Goal: Transaction & Acquisition: Obtain resource

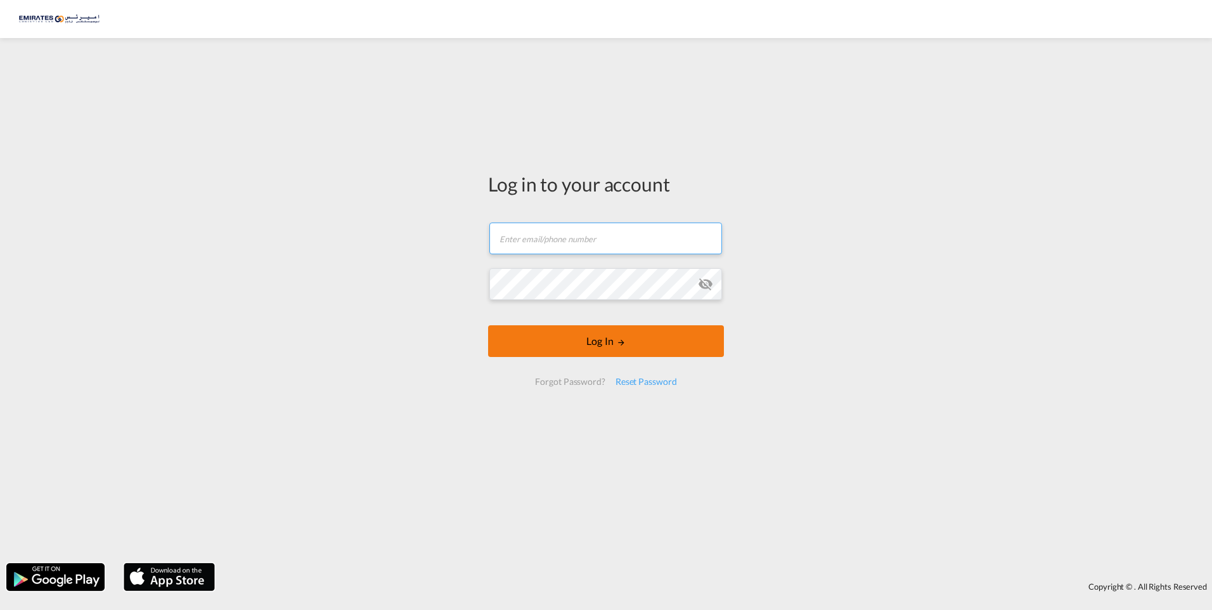
type input "[EMAIL_ADDRESS][DOMAIN_NAME]"
click at [585, 347] on button "Log In" at bounding box center [606, 341] width 236 height 32
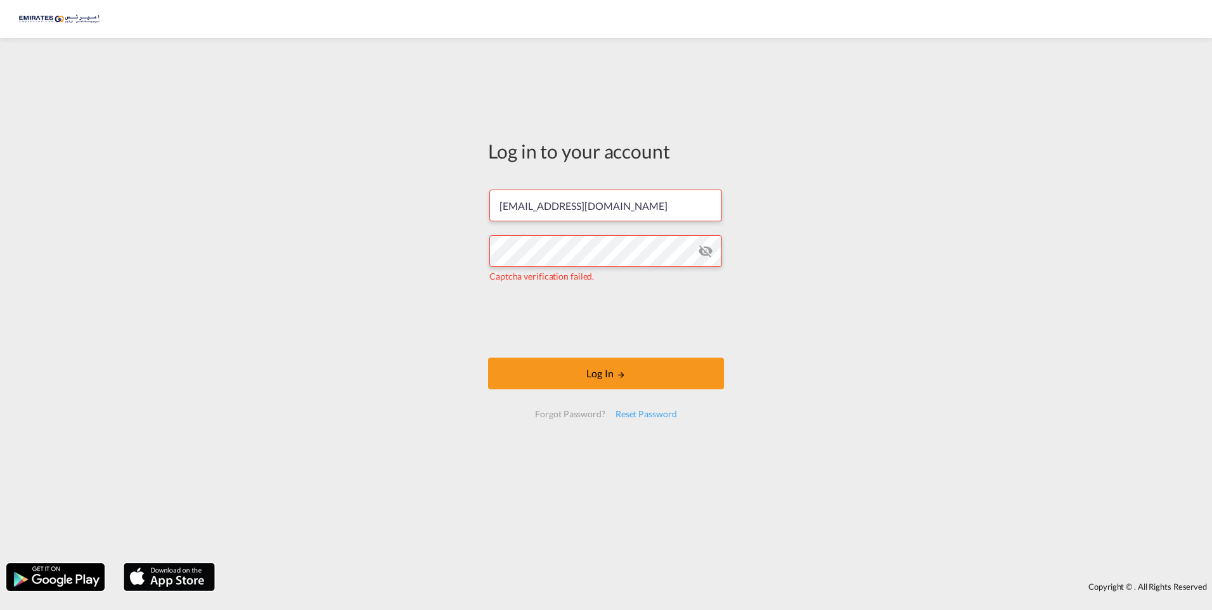
click at [703, 255] on md-icon "icon-eye-off" at bounding box center [705, 250] width 15 height 15
click at [647, 376] on button "Log In" at bounding box center [606, 373] width 236 height 32
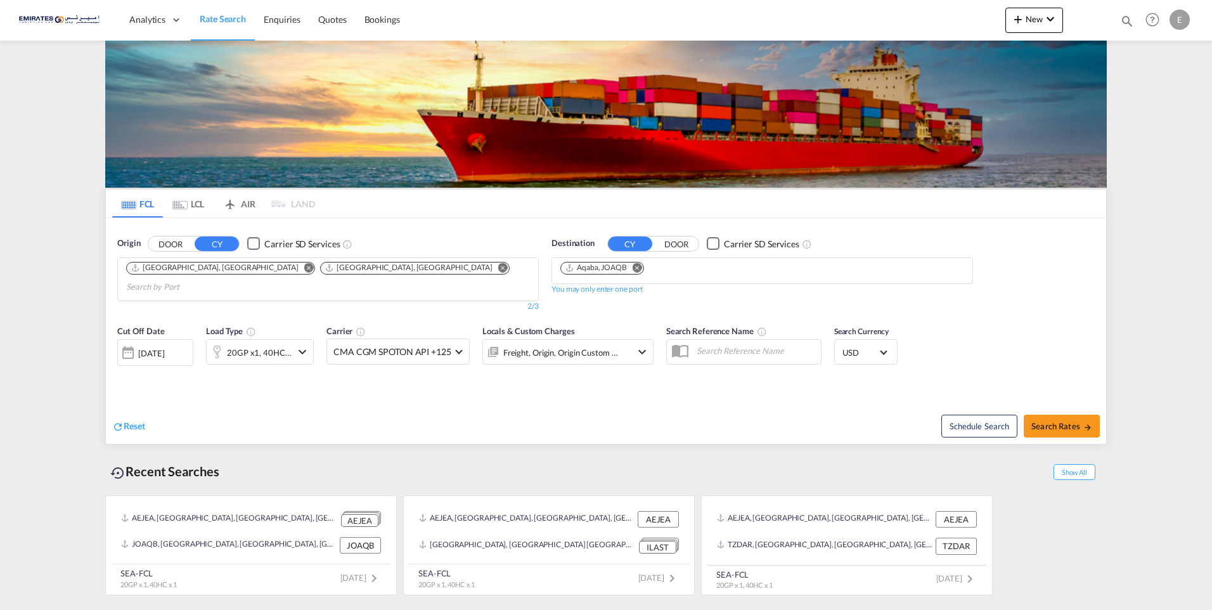
drag, startPoint x: 207, startPoint y: 269, endPoint x: 452, endPoint y: 281, distance: 245.5
click at [304, 269] on md-icon "Remove" at bounding box center [309, 267] width 10 height 10
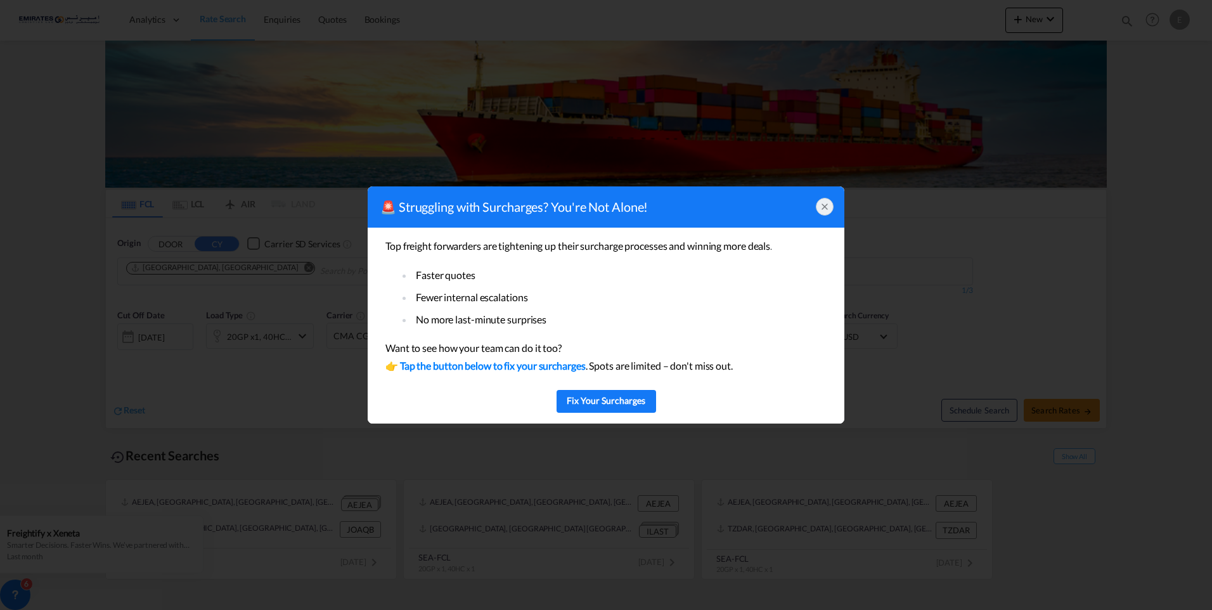
click at [637, 271] on li "Faster quotes" at bounding box center [613, 275] width 401 height 18
click at [828, 203] on icon at bounding box center [824, 207] width 10 height 10
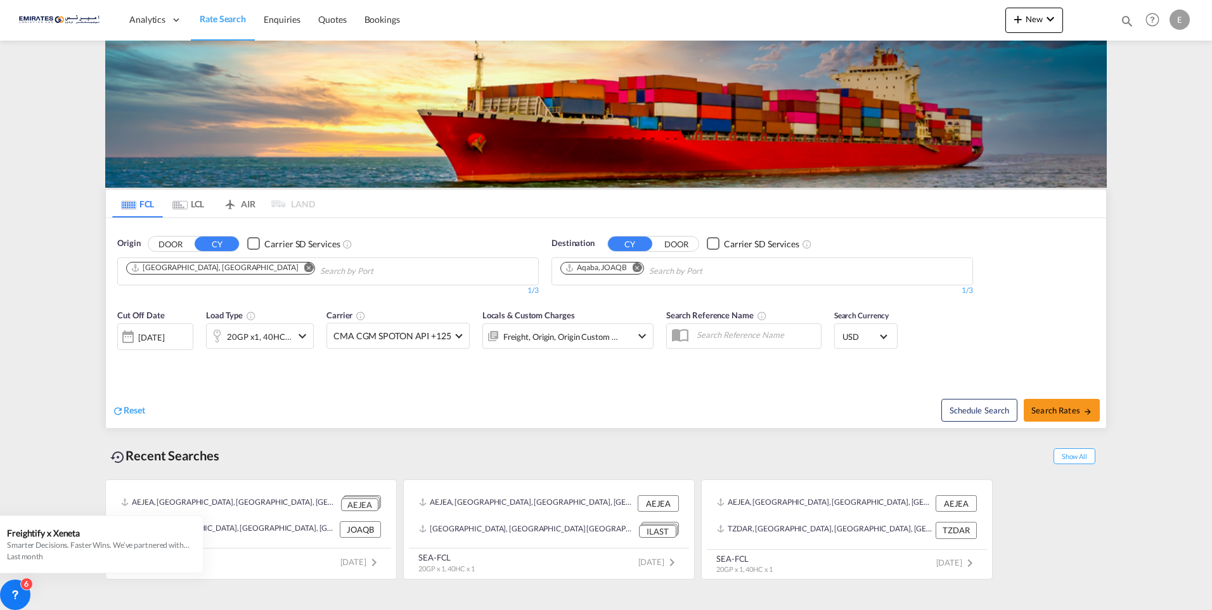
click at [636, 268] on md-icon "Remove" at bounding box center [637, 267] width 10 height 10
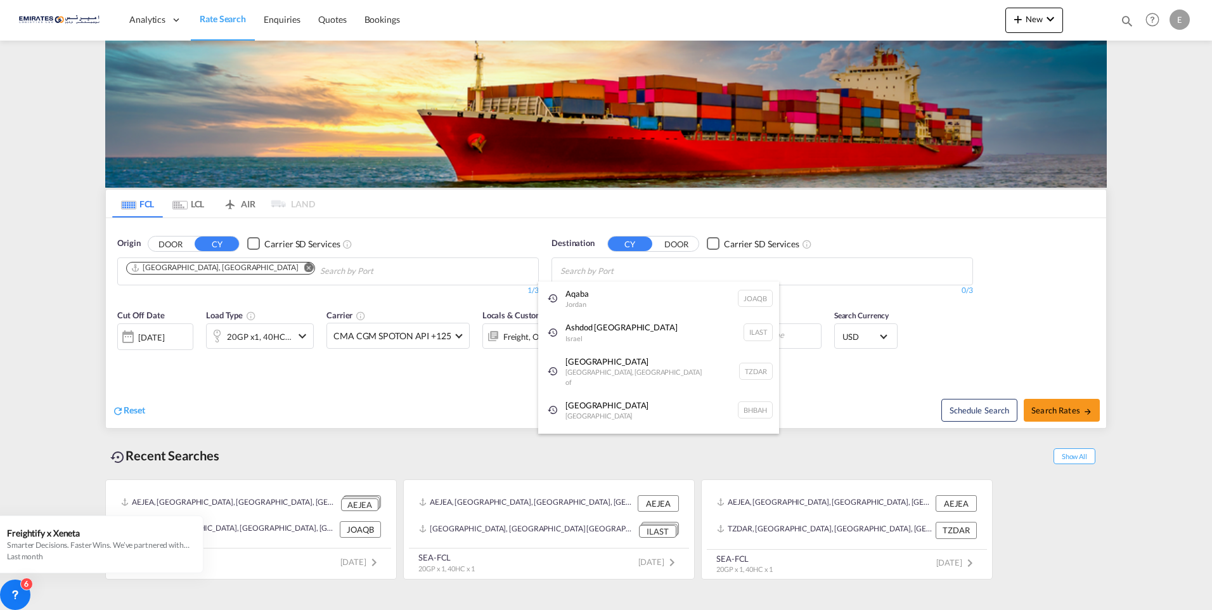
paste input "Laem Chabang"
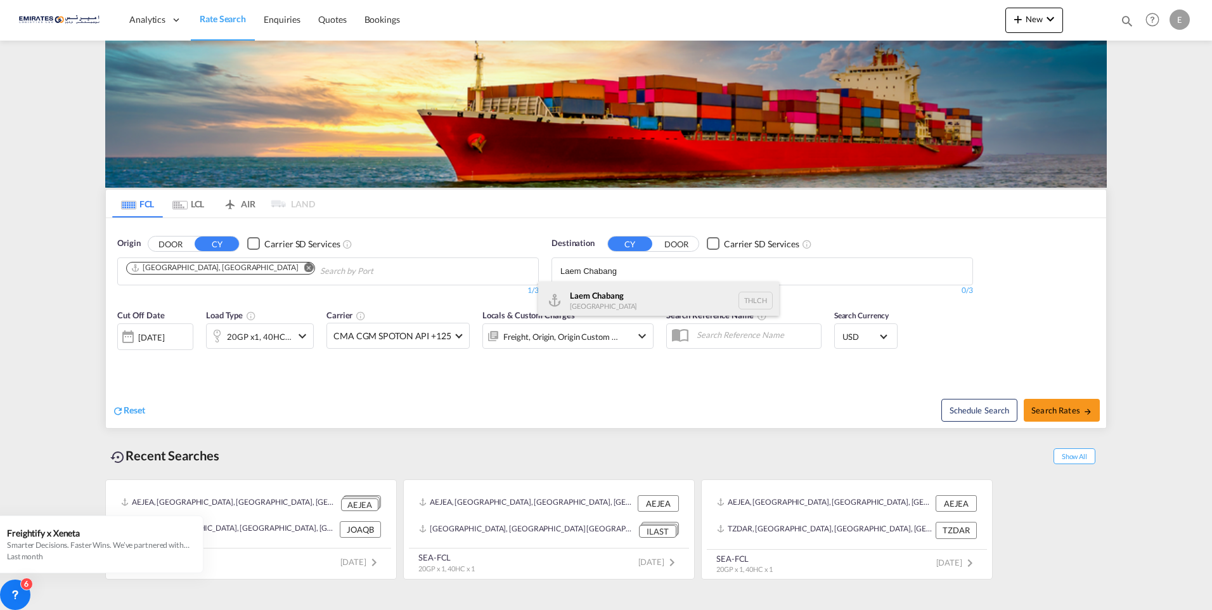
type input "Laem Chabang"
click at [644, 307] on div "Laem Chabang [GEOGRAPHIC_DATA] THLCH" at bounding box center [658, 300] width 241 height 38
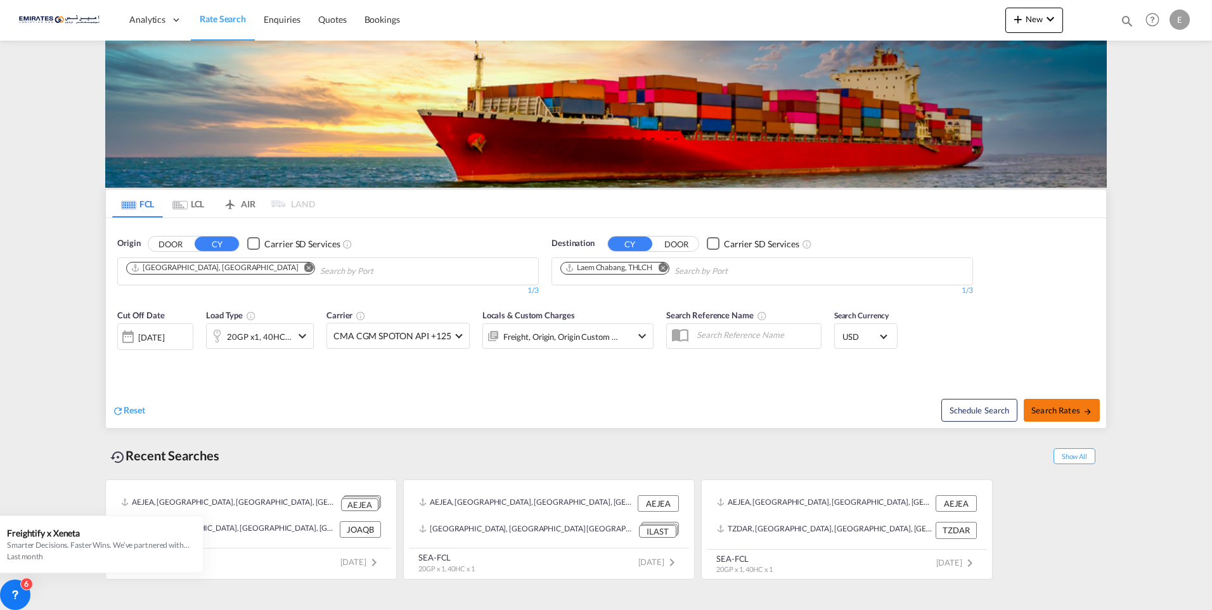
click at [1053, 411] on span "Search Rates" at bounding box center [1061, 410] width 61 height 10
type input "AEAUH to THLCH / [DATE]"
